Goal: Information Seeking & Learning: Learn about a topic

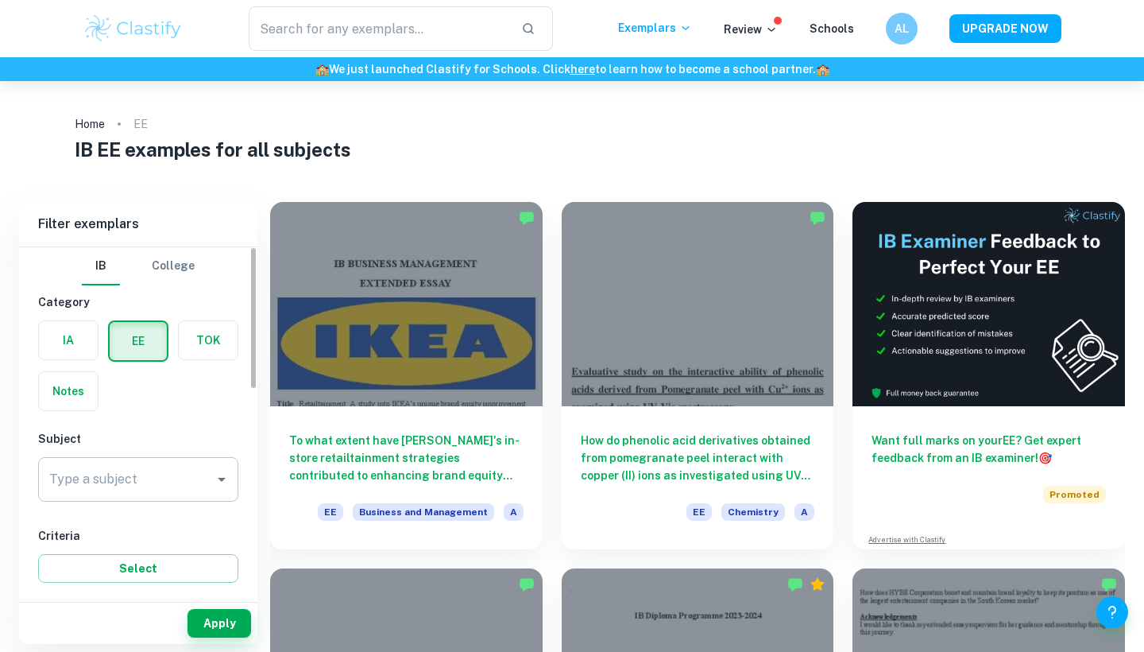
scroll to position [-1, 0]
click at [84, 493] on input "Type a subject" at bounding box center [126, 479] width 162 height 30
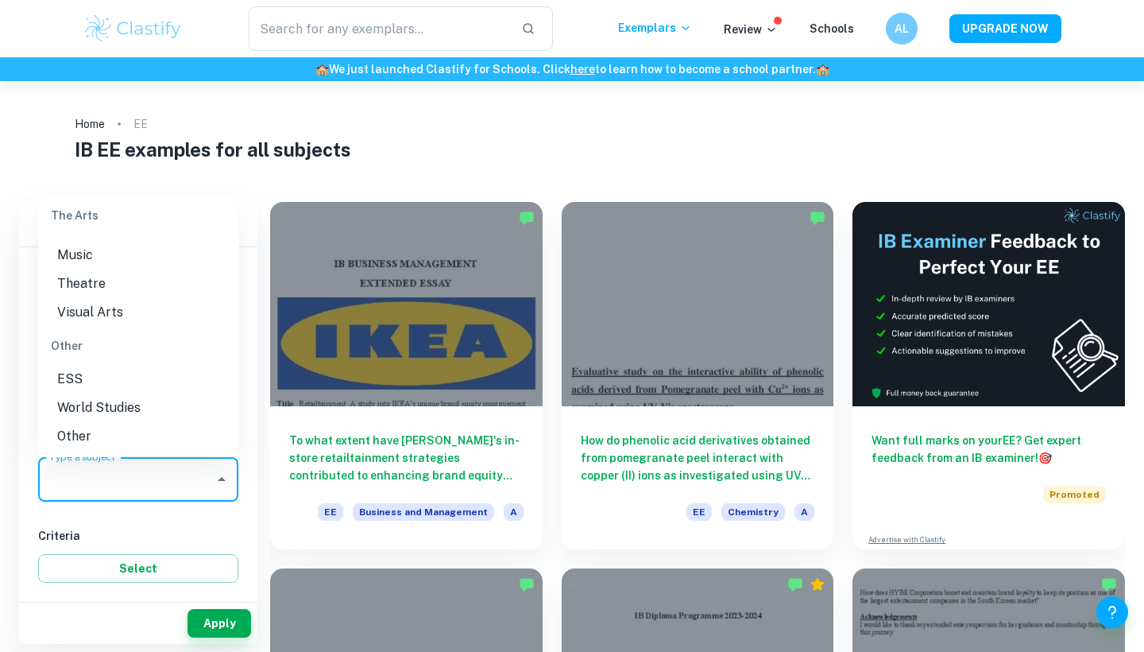
scroll to position [2136, 0]
click at [113, 408] on li "World Studies" at bounding box center [138, 407] width 200 height 29
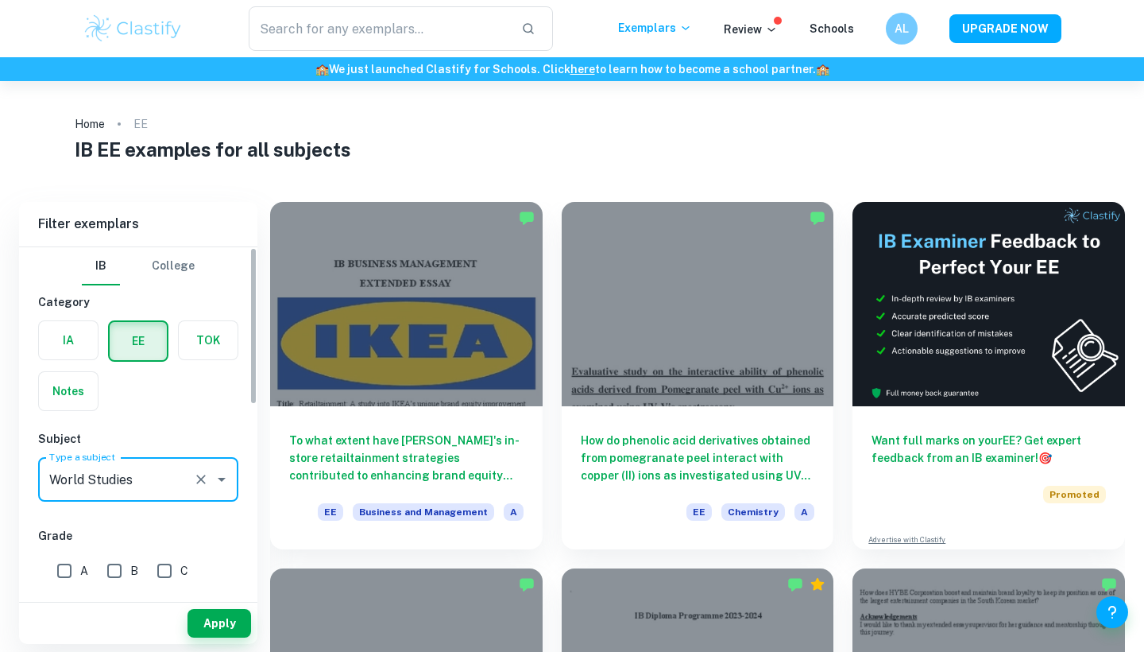
click at [59, 566] on input "A" at bounding box center [64, 571] width 32 height 32
checkbox input "true"
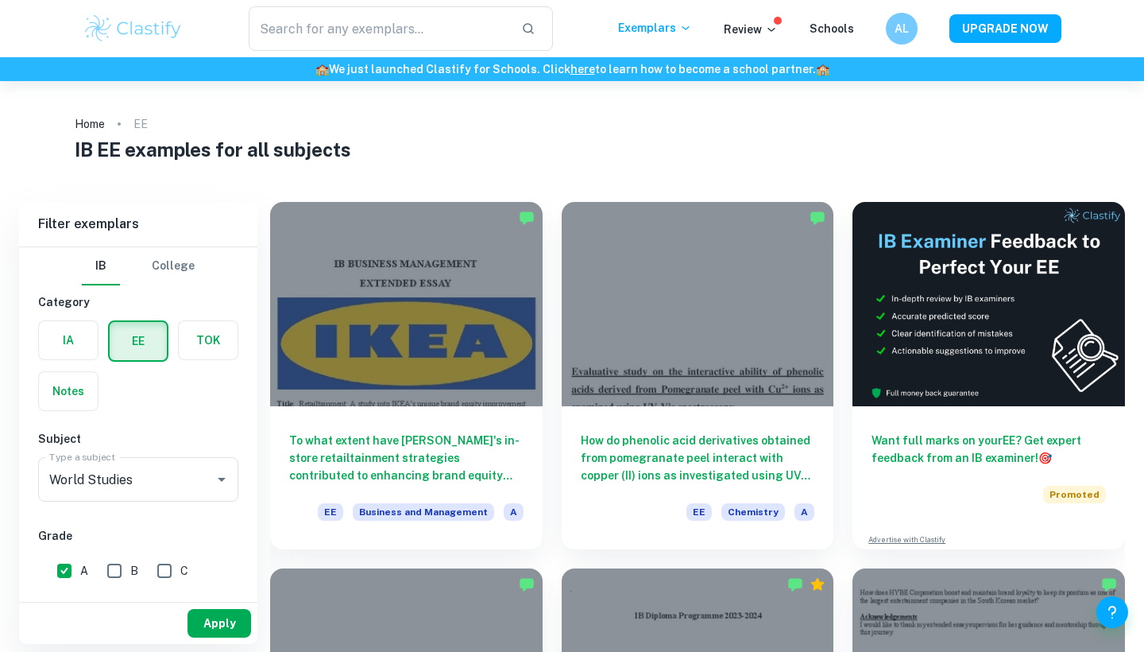
click at [209, 631] on button "Apply" at bounding box center [220, 623] width 64 height 29
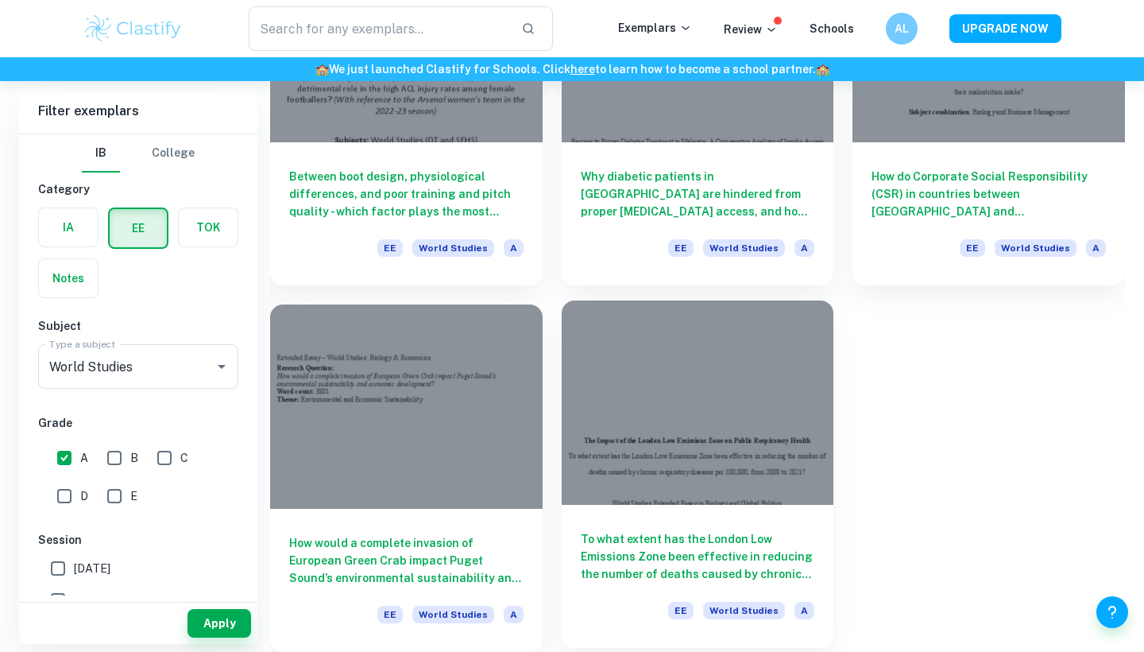
scroll to position [5025, 0]
click at [683, 437] on div at bounding box center [698, 402] width 273 height 204
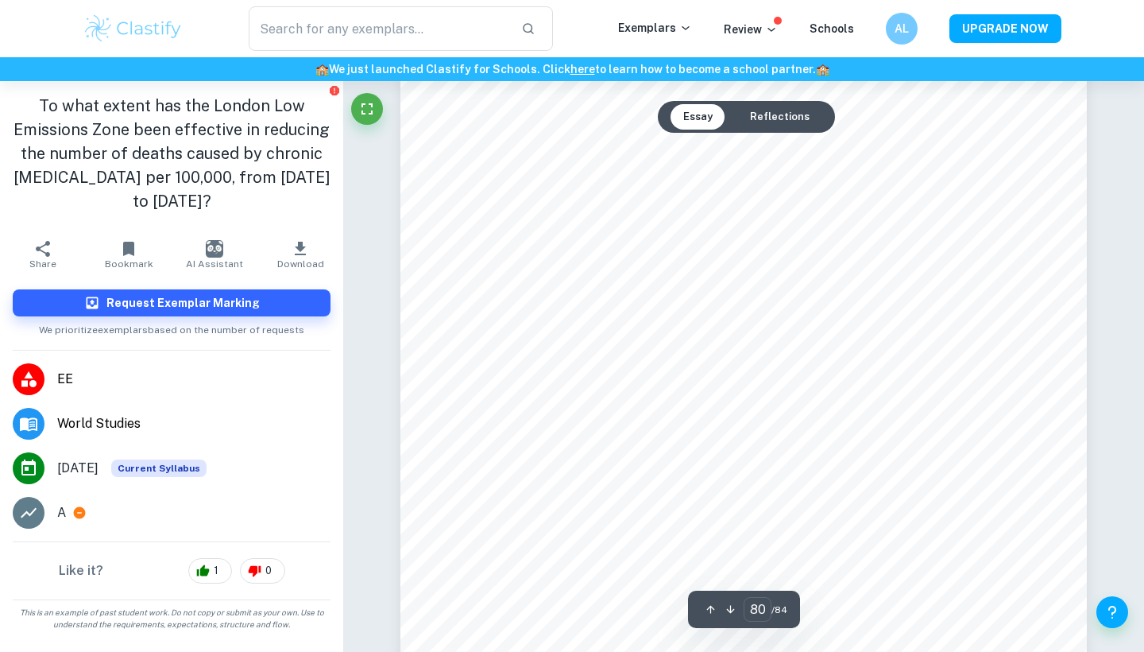
type input "81"
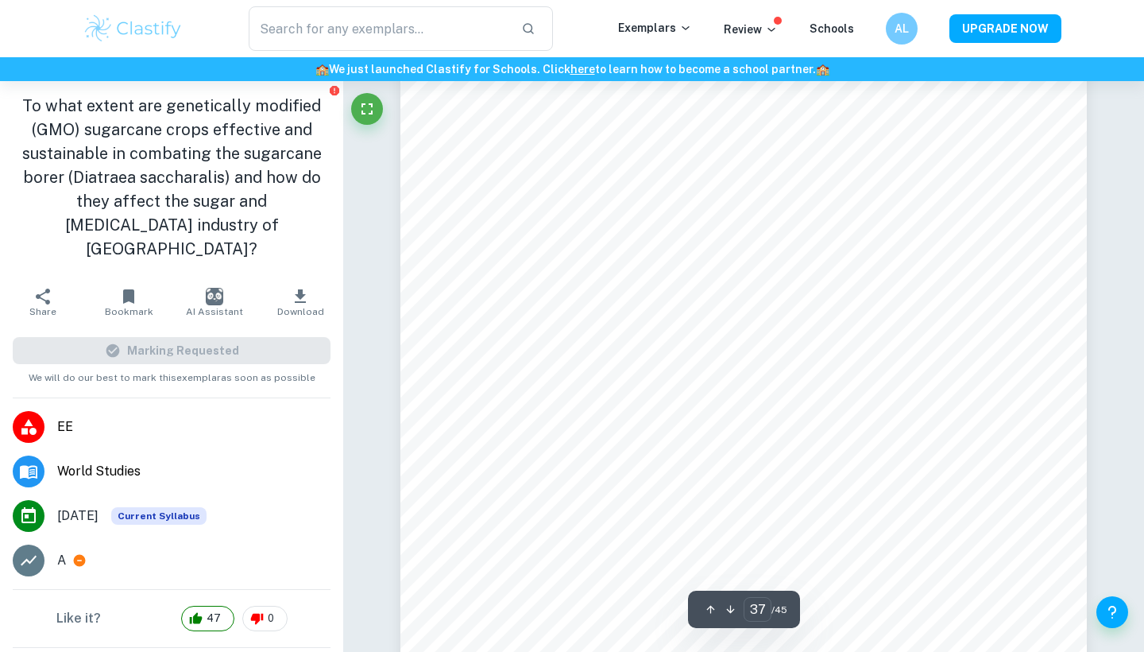
scroll to position [36312, 1]
type input "40"
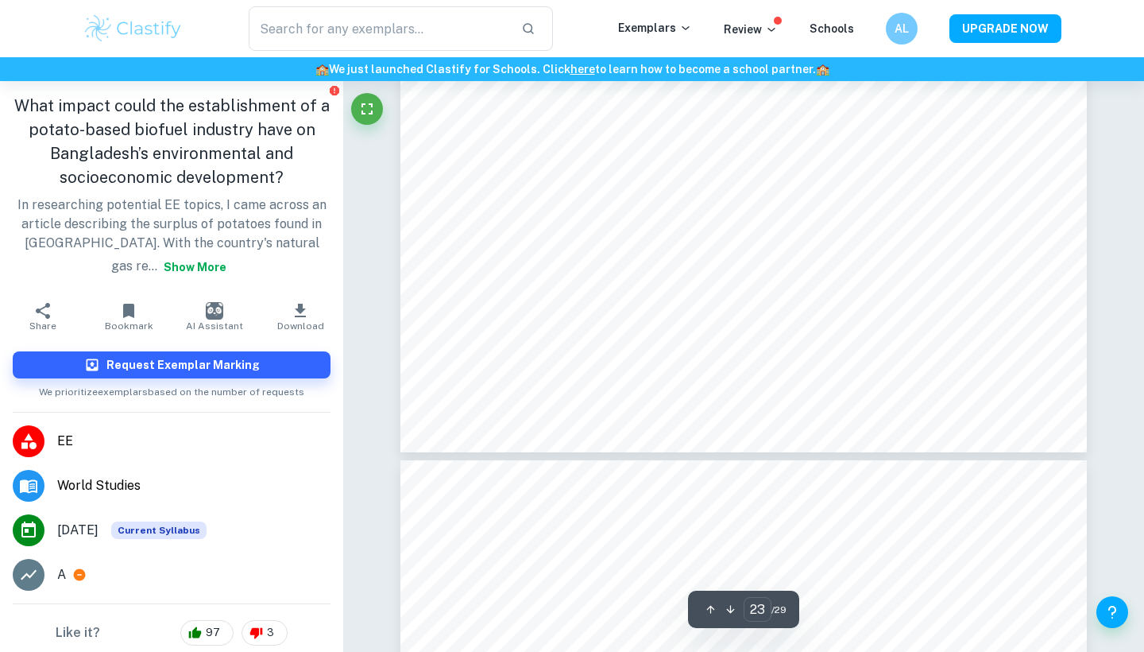
scroll to position [22646, 1]
type input "21"
